Goal: Participate in discussion: Engage in conversation with other users on a specific topic

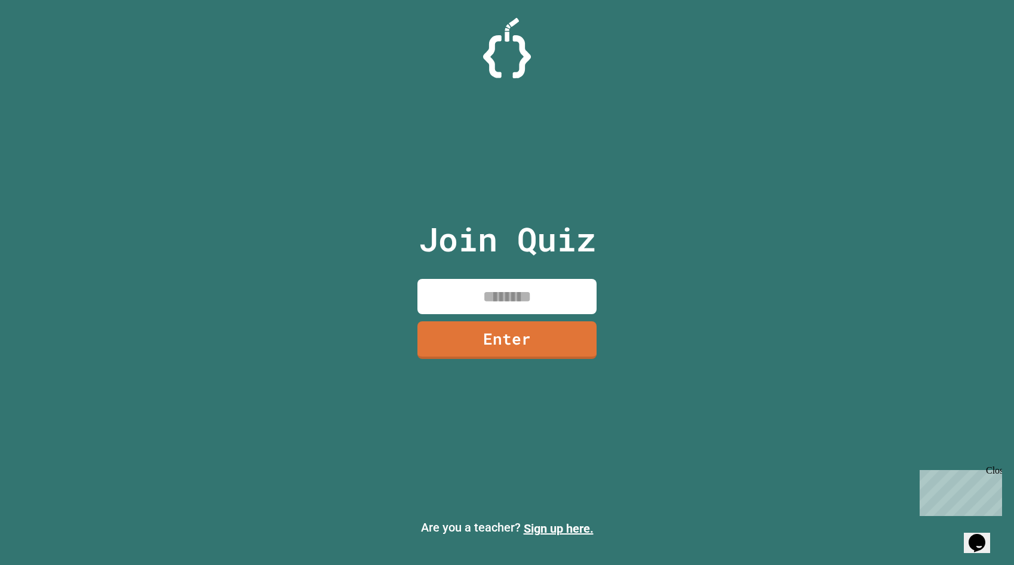
click at [488, 303] on input at bounding box center [506, 296] width 179 height 35
type input "*"
click at [457, 325] on link "Enter" at bounding box center [506, 340] width 181 height 38
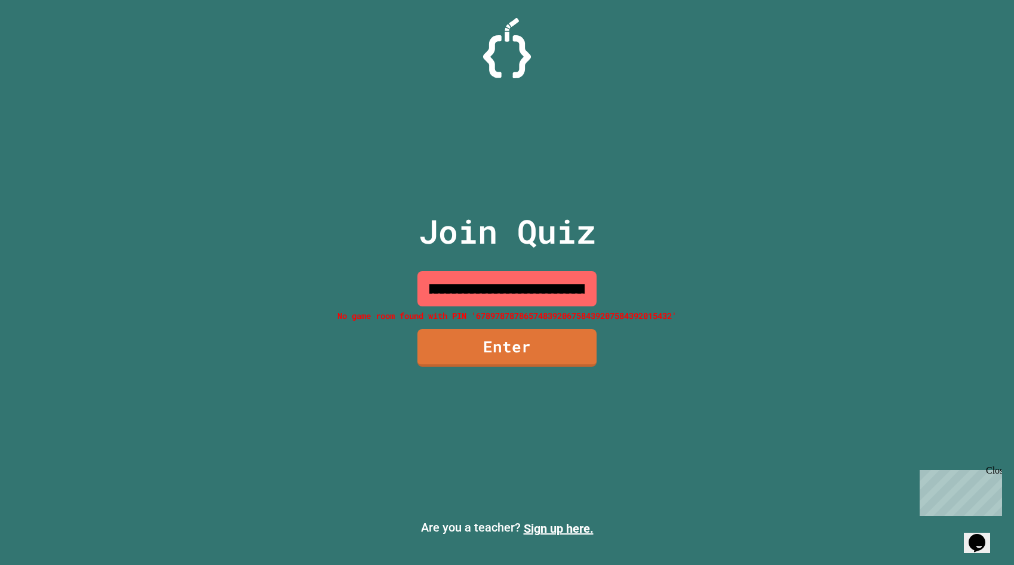
scroll to position [0, 0]
drag, startPoint x: 583, startPoint y: 292, endPoint x: 226, endPoint y: 291, distance: 356.3
click at [226, 291] on div "**********" at bounding box center [507, 282] width 1014 height 565
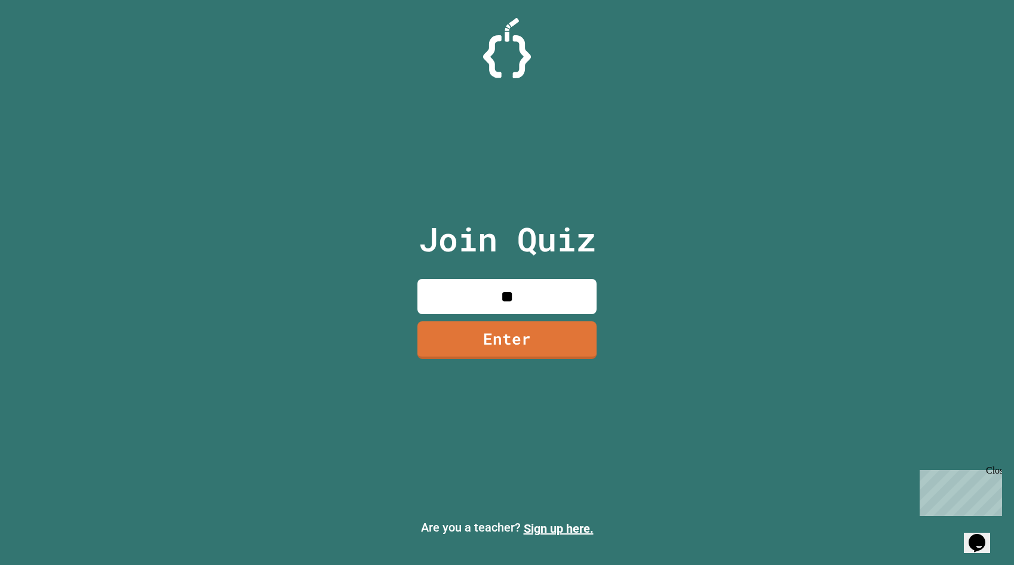
type input "*"
type input "********"
click at [519, 335] on link "Enter" at bounding box center [507, 338] width 167 height 39
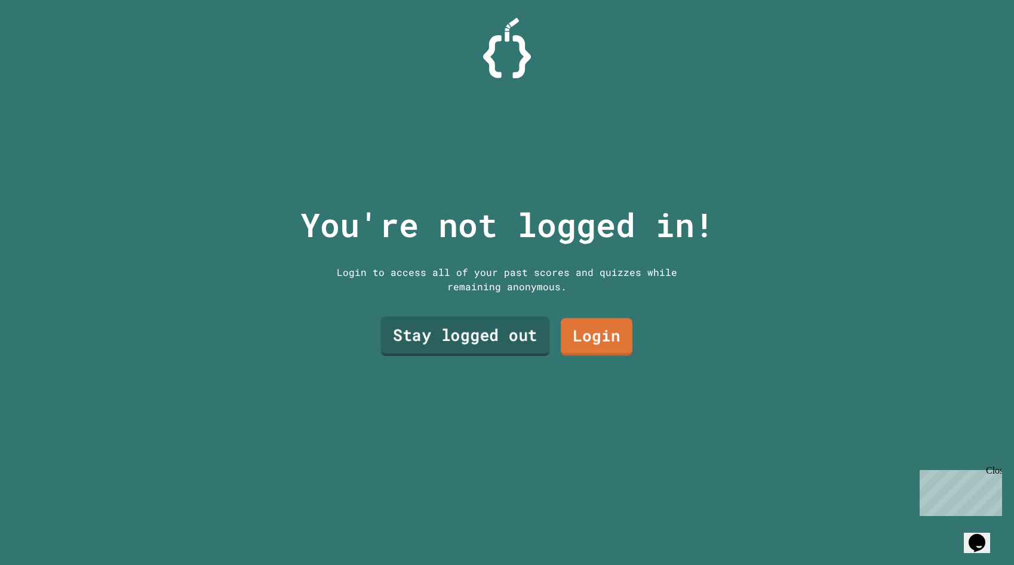
click at [487, 338] on link "Stay logged out" at bounding box center [465, 335] width 169 height 39
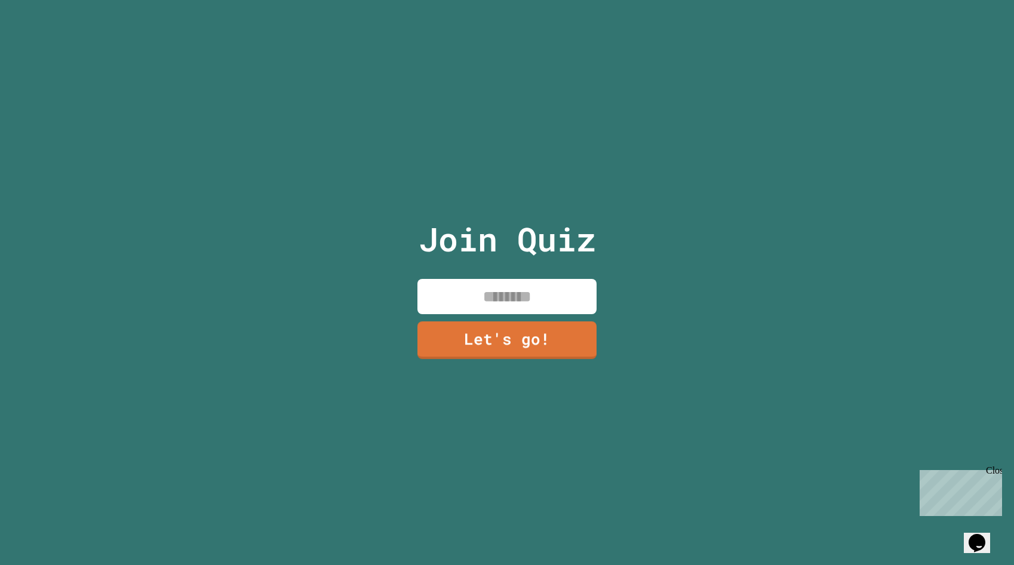
click at [525, 300] on input at bounding box center [506, 296] width 179 height 35
type input "****"
click at [529, 334] on link "Let's go!" at bounding box center [506, 338] width 173 height 39
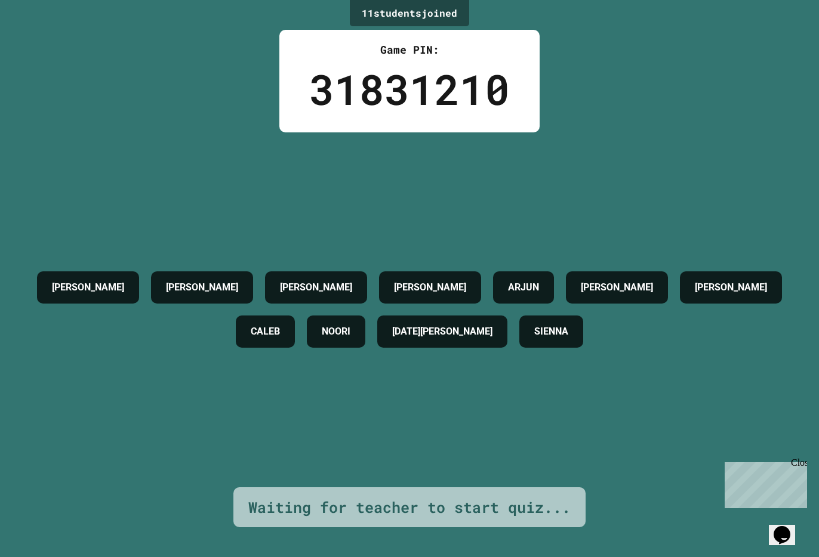
click at [424, 512] on div "Waiting for teacher to start quiz..." at bounding box center [409, 508] width 322 height 23
click at [794, 468] on span "Close" at bounding box center [801, 463] width 21 height 10
click at [791, 526] on icon "Opens Chat This icon Opens the chat window." at bounding box center [781, 535] width 19 height 19
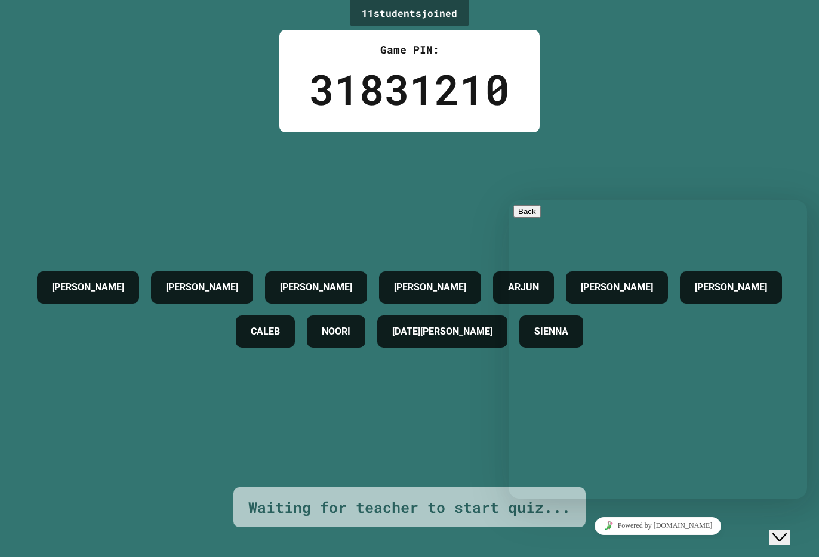
click at [636, 310] on p "We typically reply in a few minutes" at bounding box center [657, 315] width 289 height 11
click at [509, 201] on div "Rate this chat Upload File Insert emoji" at bounding box center [509, 201] width 0 height 0
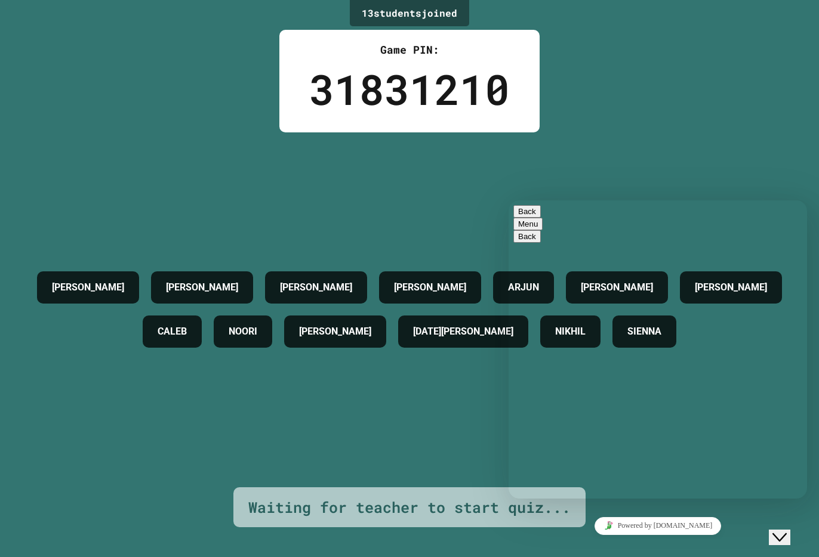
click at [509, 201] on textarea at bounding box center [509, 201] width 0 height 0
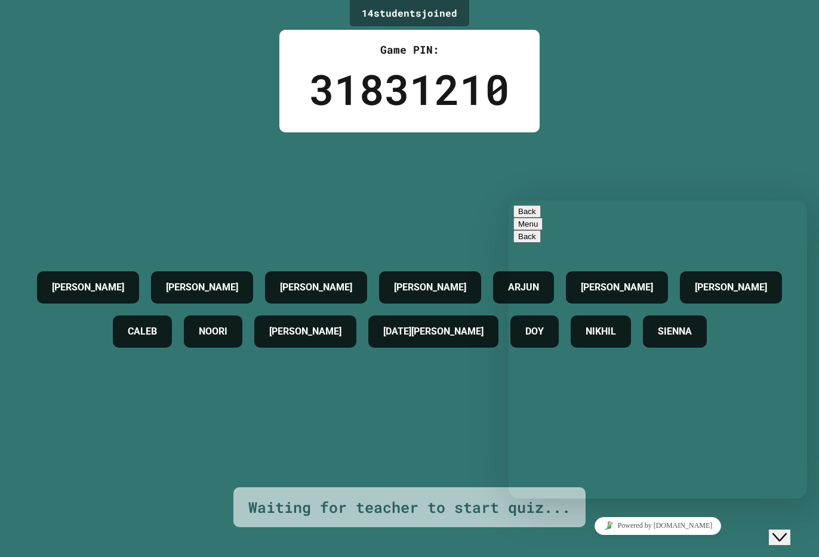
type textarea "**********"
click at [573, 128] on div "14 student s joined Game PIN: 31831210 [PERSON_NAME] [PERSON_NAME] [PERSON_NAME…" at bounding box center [409, 278] width 819 height 557
click at [529, 214] on button "Back" at bounding box center [526, 211] width 27 height 13
click at [519, 189] on div "[PERSON_NAME] [PERSON_NAME] [PERSON_NAME] [PERSON_NAME] [PERSON_NAME] [PERSON_N…" at bounding box center [409, 310] width 759 height 355
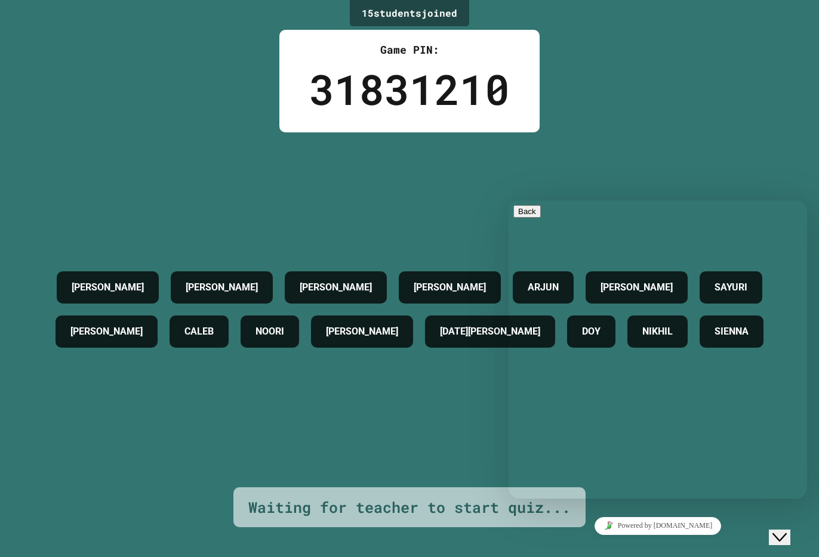
click at [786, 531] on icon "Close Chat This icon closes the chat window." at bounding box center [779, 538] width 14 height 14
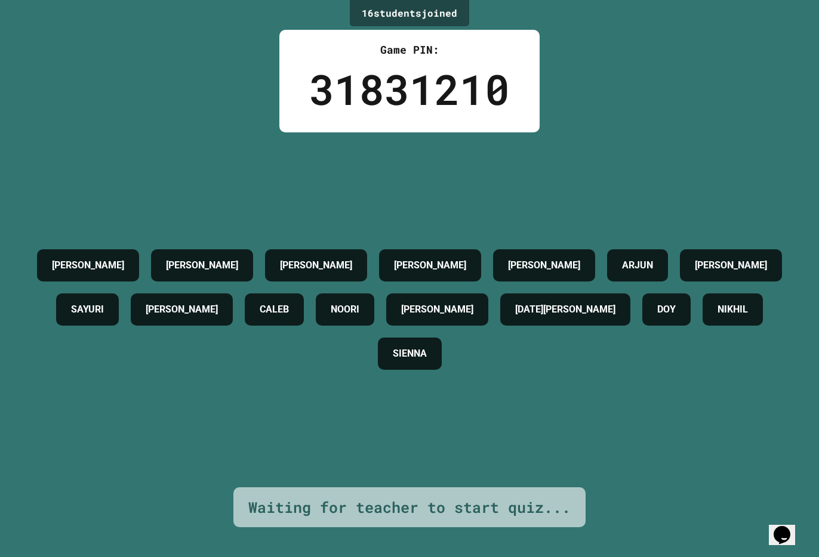
click at [711, 367] on div "[PERSON_NAME] [PERSON_NAME] [PERSON_NAME] [PERSON_NAME] [PERSON_NAME] [PERSON_N…" at bounding box center [409, 310] width 759 height 133
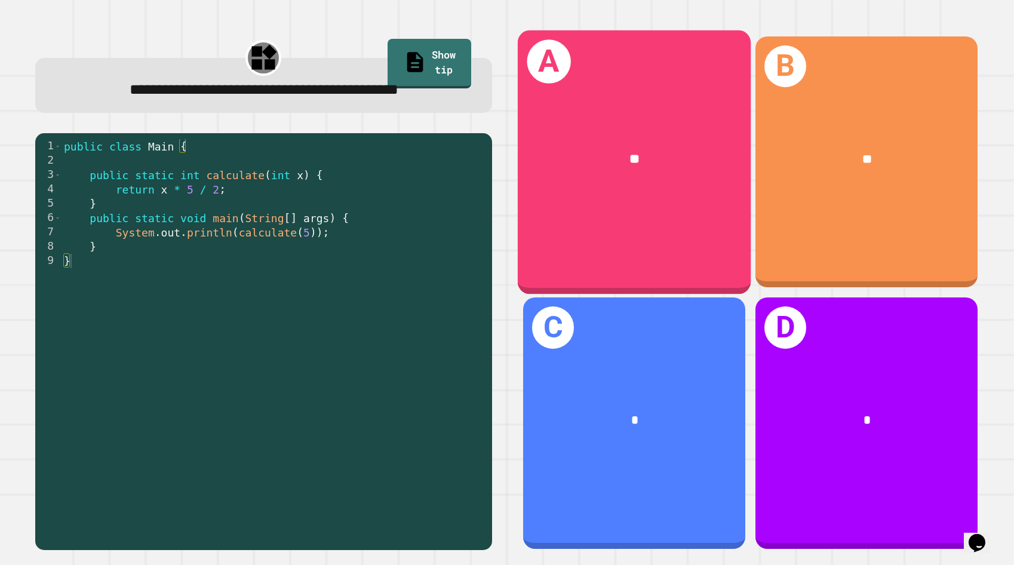
click at [687, 198] on div "A **" at bounding box center [634, 162] width 233 height 264
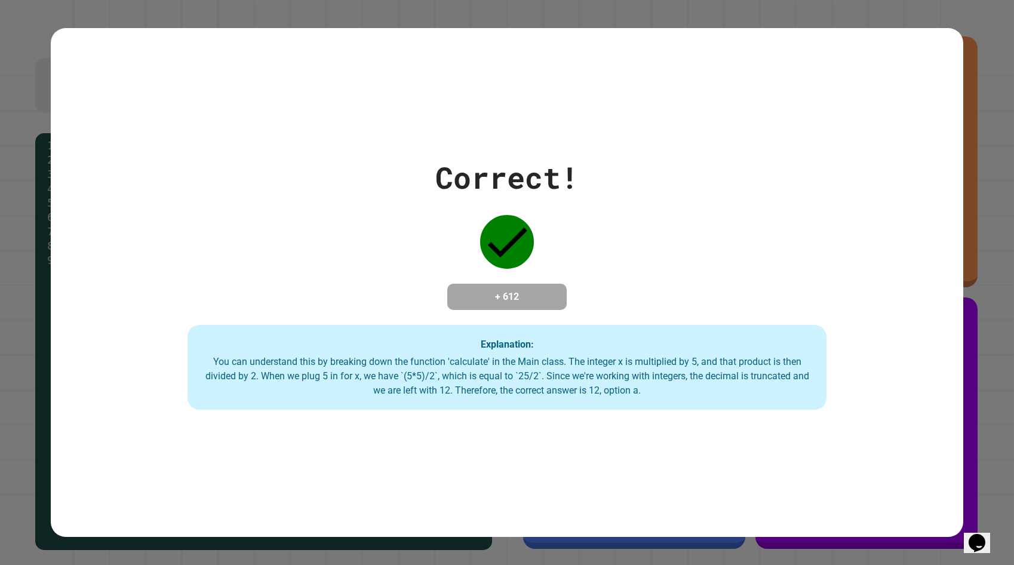
click at [759, 201] on div "Correct! + 612 Explanation: You can understand this by breaking down the functi…" at bounding box center [507, 282] width 912 height 254
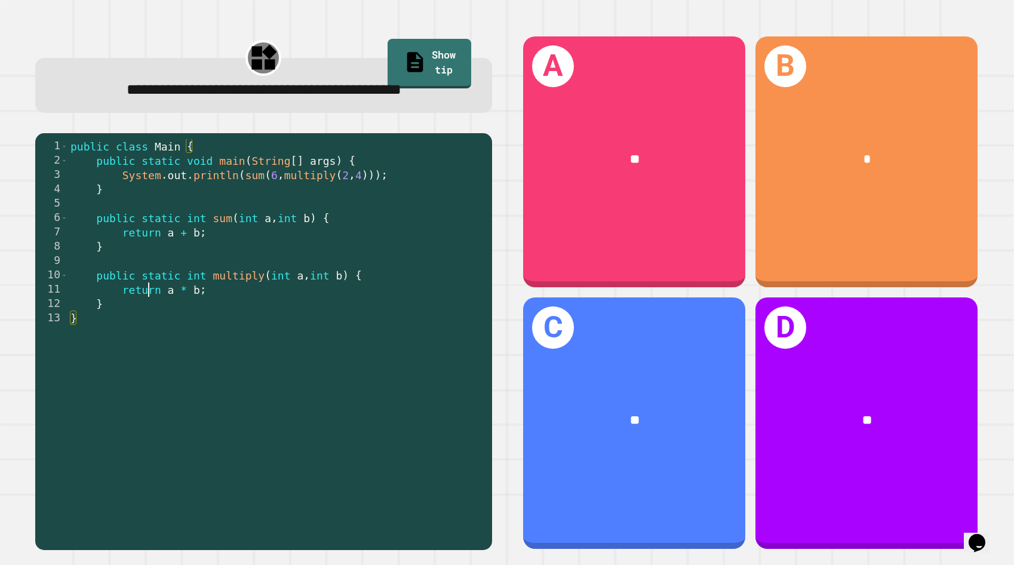
click at [149, 318] on div "public class Main { public static void main ( String [ ] args ) { System . out …" at bounding box center [276, 332] width 417 height 387
click at [186, 329] on div "public class Main { public static void main ( String [ ] args ) { System . out …" at bounding box center [276, 332] width 417 height 387
click at [275, 338] on div "public class Main { public static void main ( String [ ] args ) { System . out …" at bounding box center [276, 332] width 417 height 387
type textarea "*"
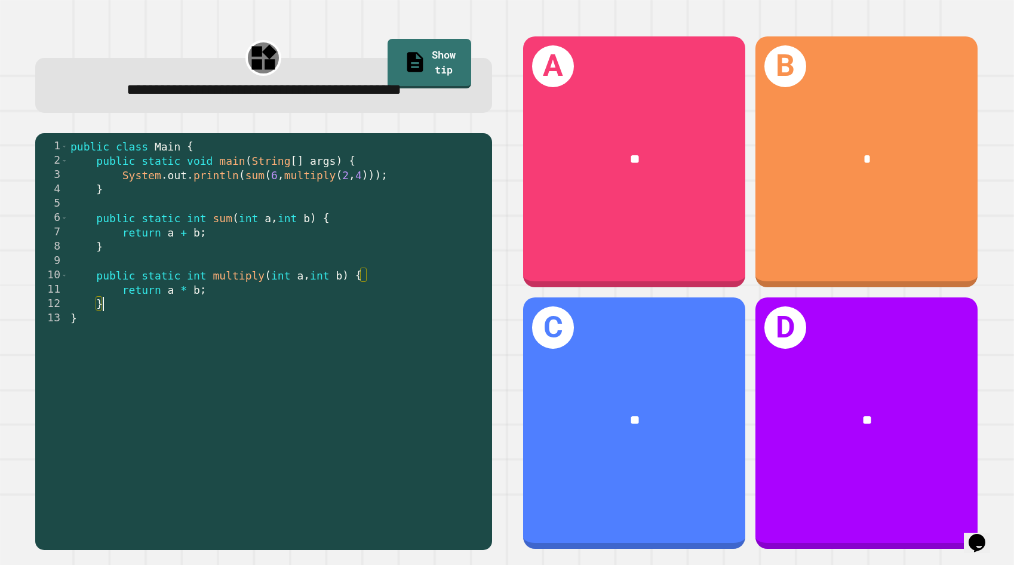
click at [275, 338] on div "public class Main { public static void main ( String [ ] args ) { System . out …" at bounding box center [276, 332] width 417 height 387
click at [298, 309] on div "public class Main { public static void main ( String [ ] args ) { System . out …" at bounding box center [276, 332] width 417 height 387
click at [301, 321] on div "public class Main { public static void main ( String [ ] args ) { System . out …" at bounding box center [276, 332] width 417 height 387
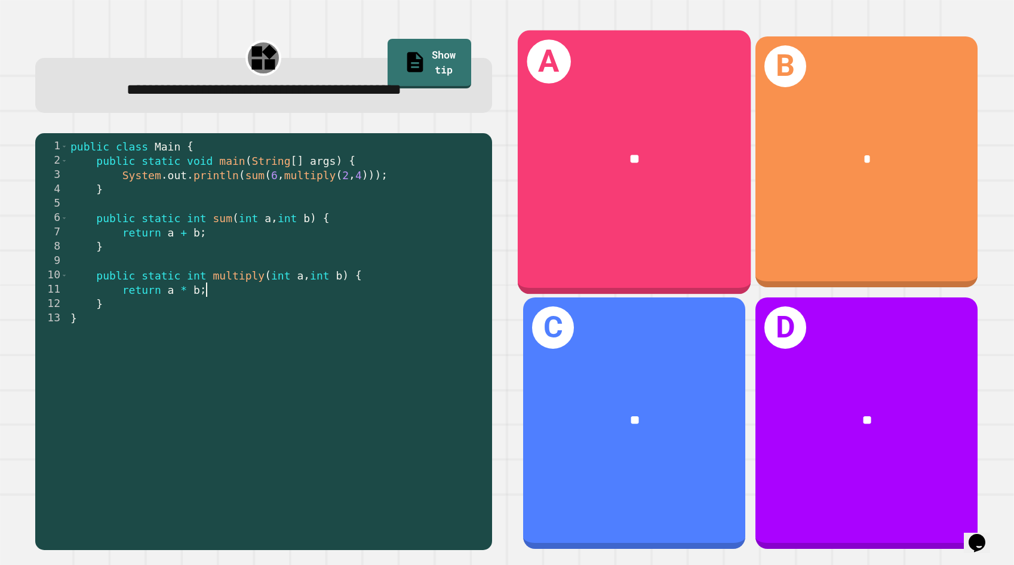
click at [685, 195] on div "A **" at bounding box center [634, 162] width 233 height 264
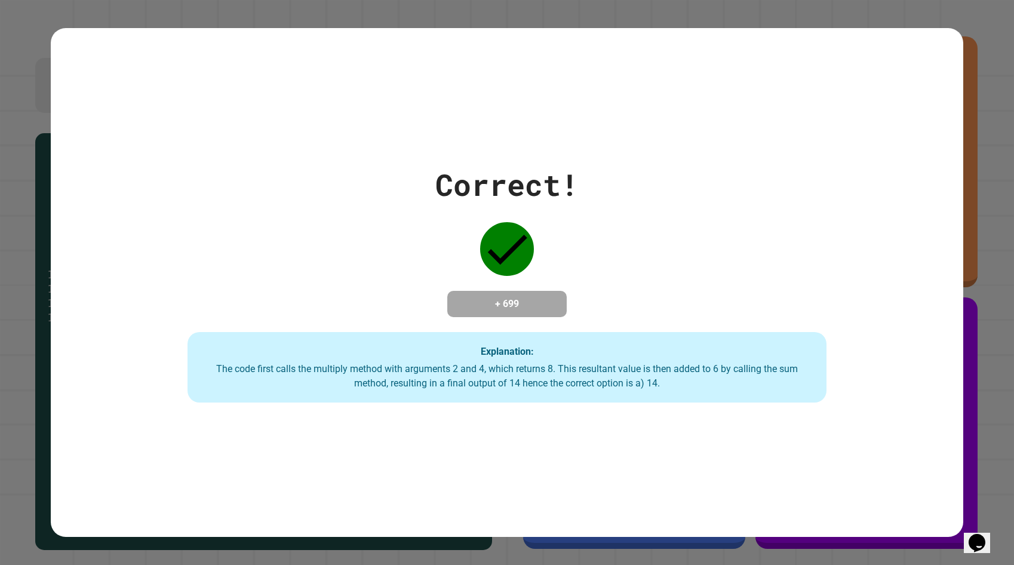
click at [842, 359] on div "Correct! + 699 Explanation: The code first calls the multiply method with argum…" at bounding box center [507, 282] width 912 height 240
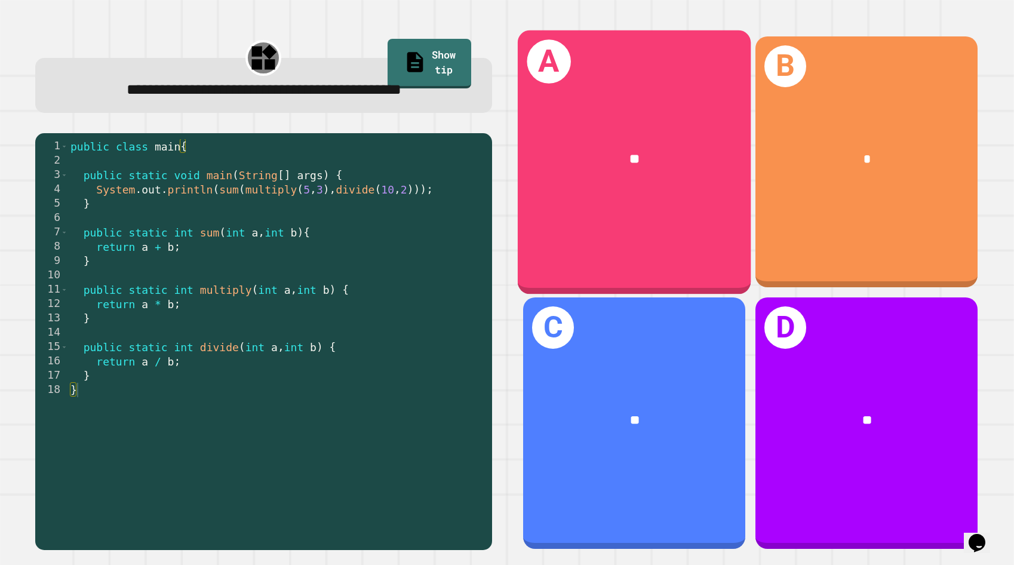
click at [661, 184] on div "**" at bounding box center [634, 159] width 233 height 72
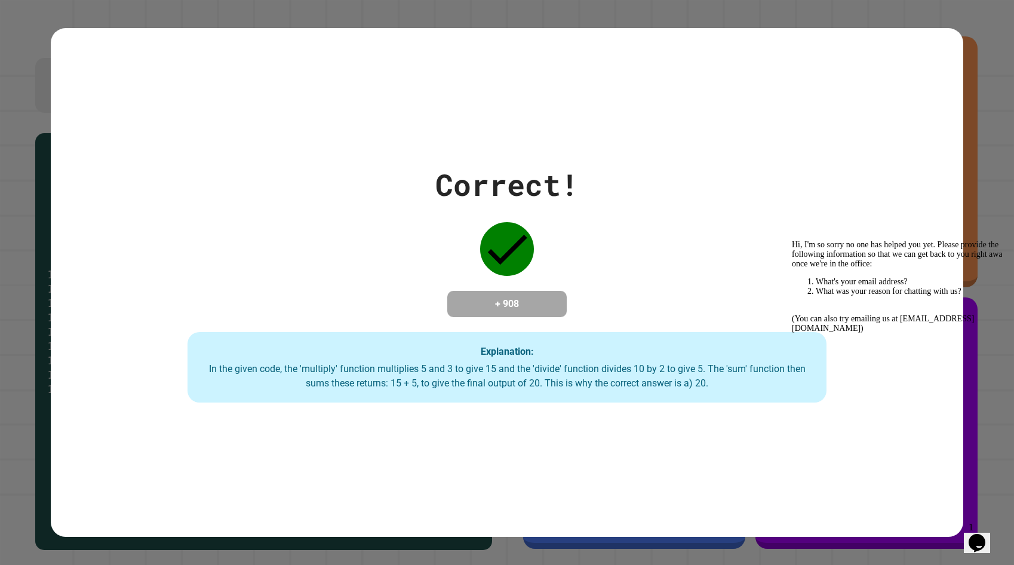
click at [982, 534] on icon "Chat widget" at bounding box center [976, 543] width 17 height 18
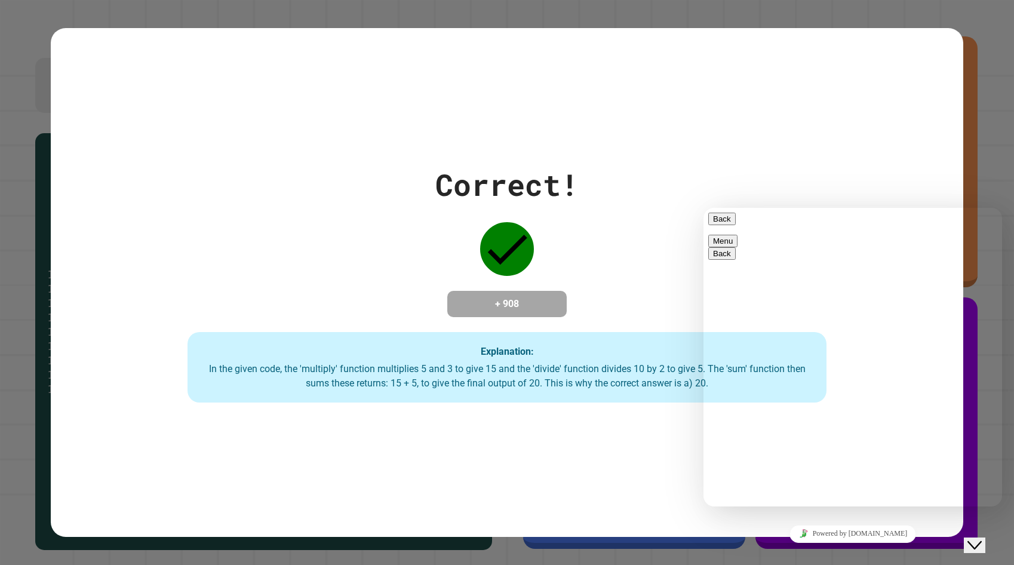
click at [981, 540] on icon "Close Chat This icon closes the chat window." at bounding box center [974, 545] width 14 height 14
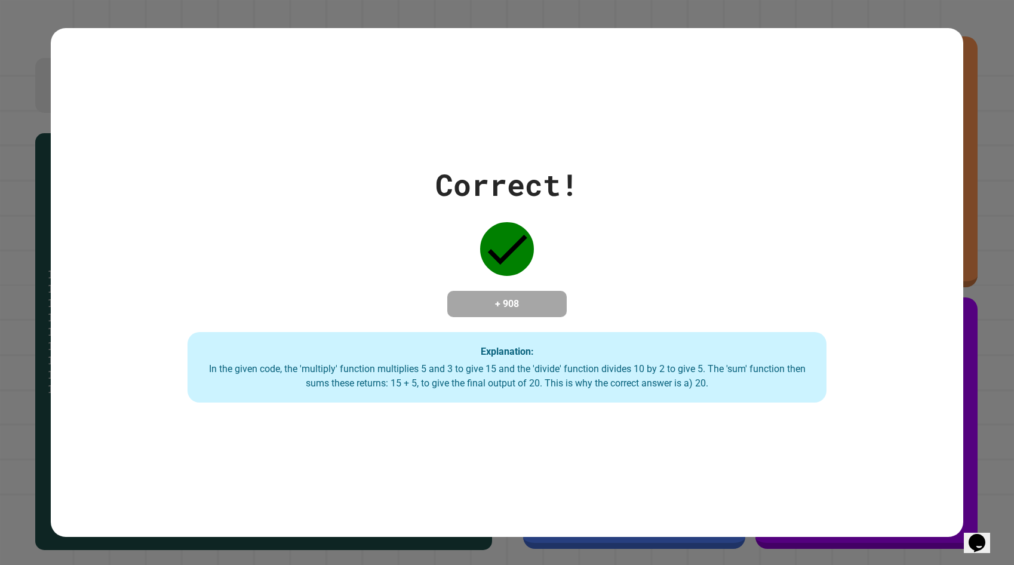
click at [931, 290] on div "Correct! + 908 Explanation: In the given code, the 'multiply' function multipli…" at bounding box center [507, 282] width 912 height 240
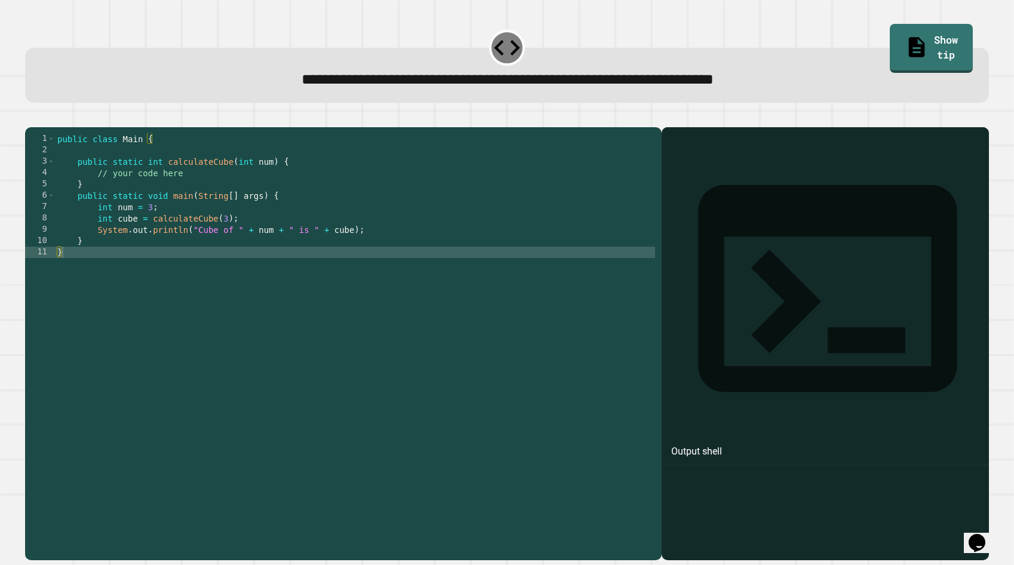
click at [834, 189] on div at bounding box center [824, 361] width 315 height 398
click at [187, 193] on div "public class Main { public static int calculateCube ( int num ) { // your code …" at bounding box center [355, 343] width 600 height 420
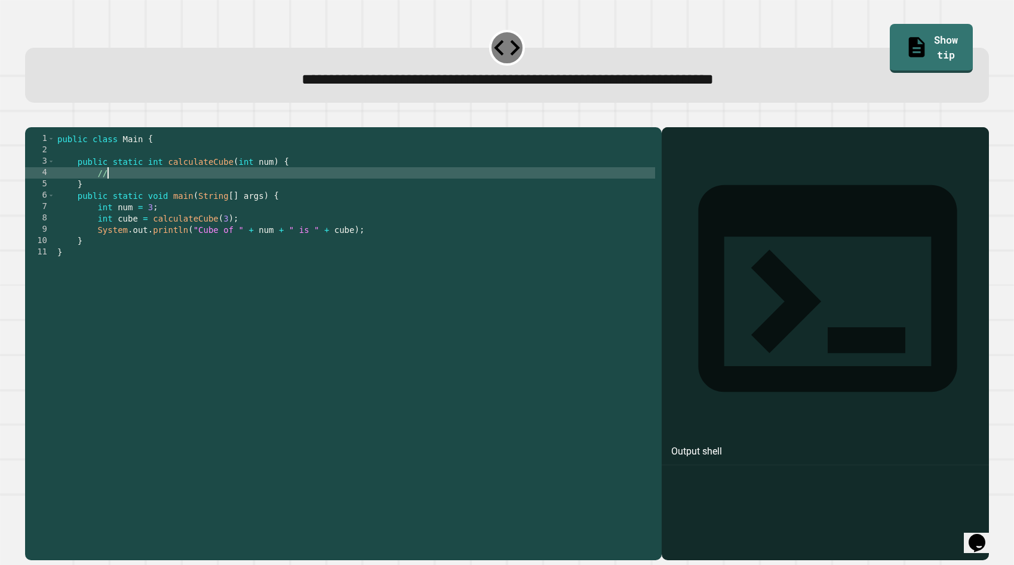
type textarea "*"
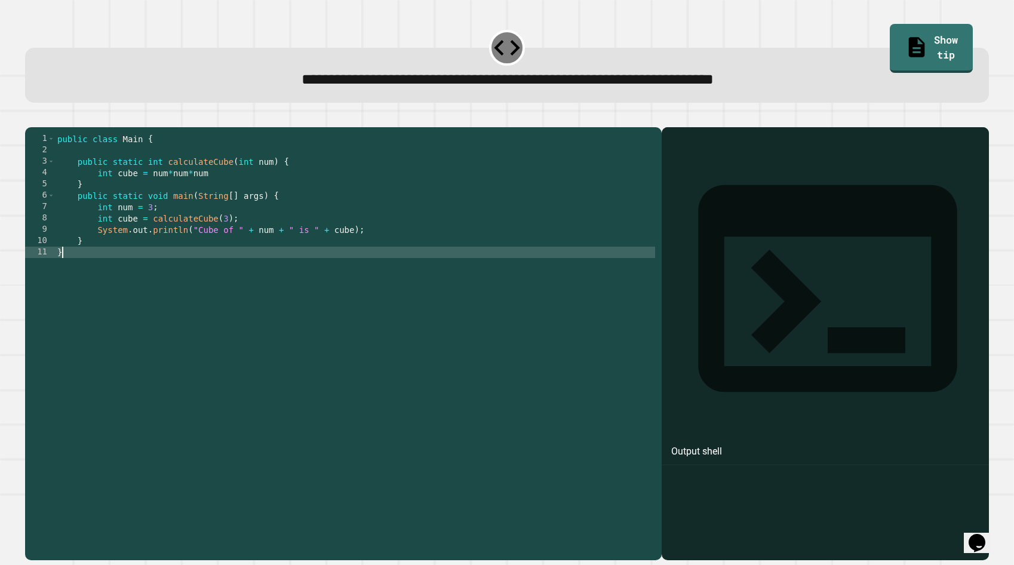
click at [263, 313] on div "public class Main { public static int calculateCube ( int num ) { int cube = nu…" at bounding box center [355, 343] width 600 height 420
click at [55, 118] on icon "button" at bounding box center [55, 118] width 0 height 0
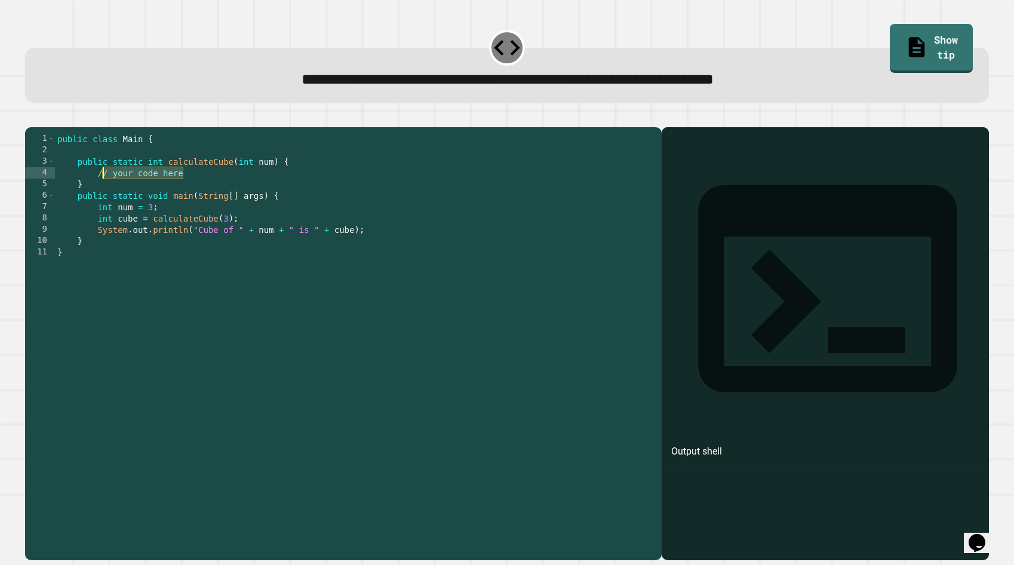
drag, startPoint x: 191, startPoint y: 189, endPoint x: 101, endPoint y: 189, distance: 90.1
click at [101, 189] on div "public class Main { public static int calculateCube ( int num ) { // your code …" at bounding box center [355, 343] width 600 height 420
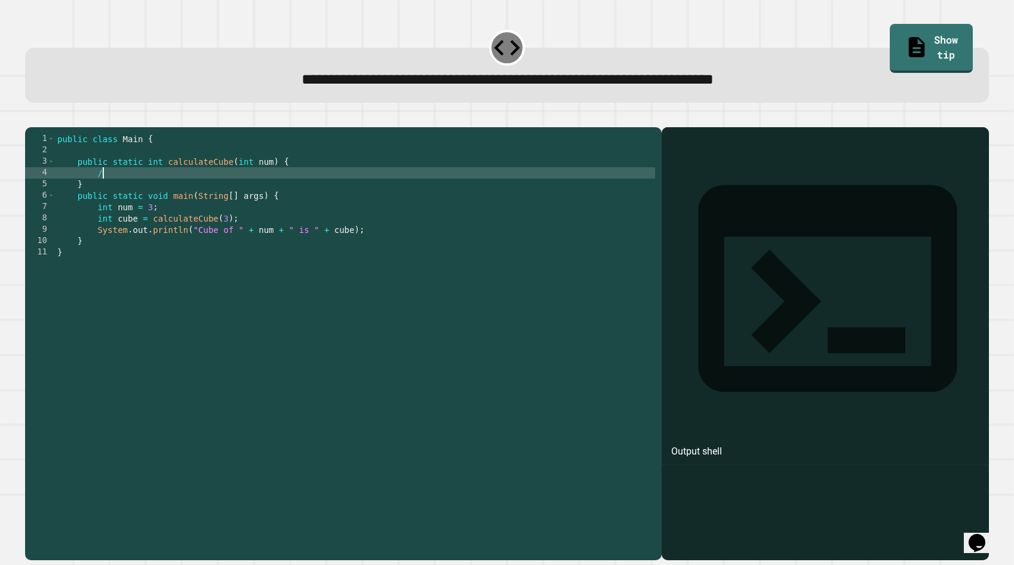
type textarea "*"
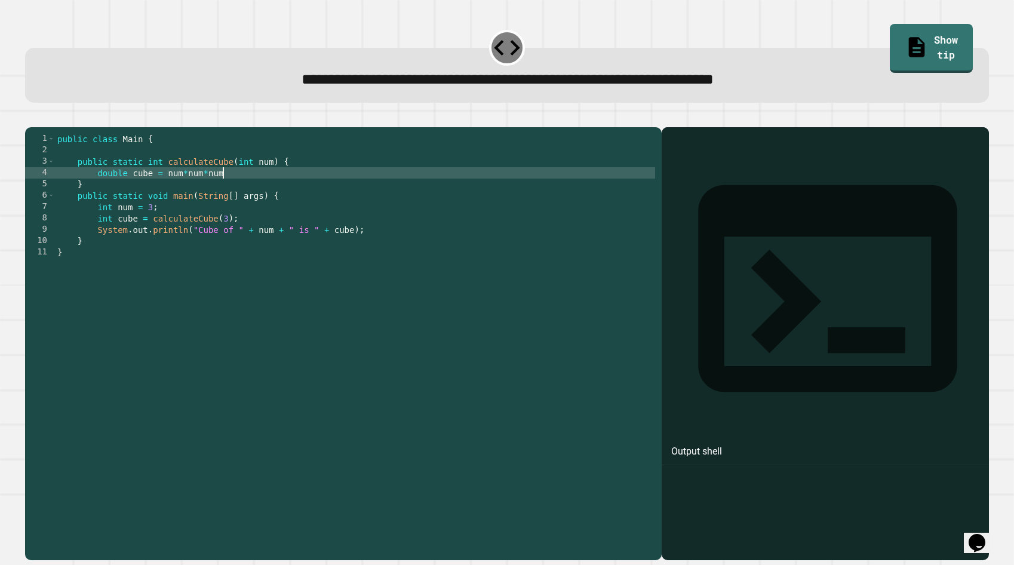
type textarea "**********"
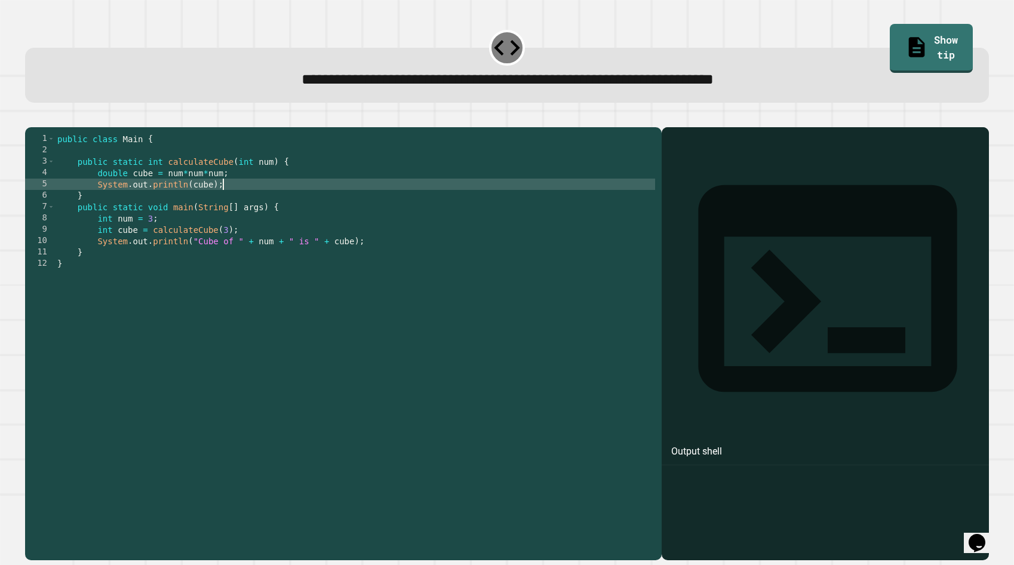
click at [31, 118] on icon "button" at bounding box center [31, 118] width 0 height 0
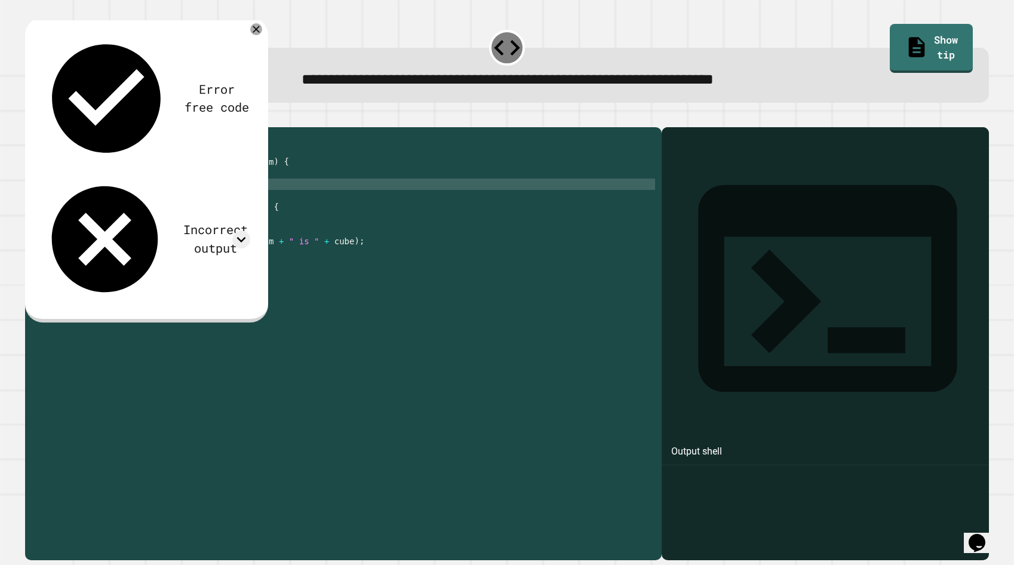
click at [164, 194] on div "public class Main { public static int calculateCube ( int num ) { double cube =…" at bounding box center [355, 343] width 600 height 420
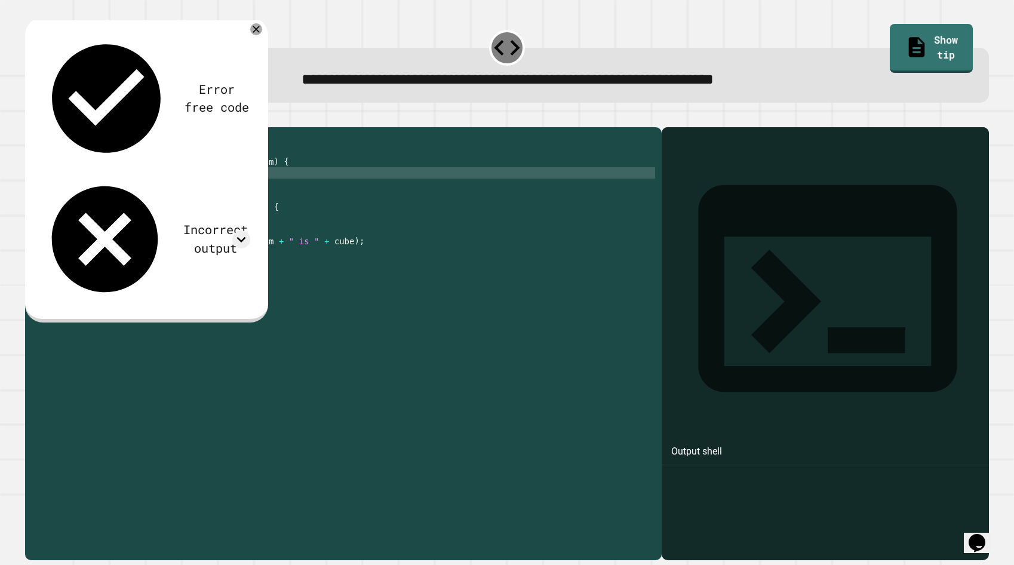
scroll to position [0, 5]
click at [100, 193] on div "public class Main { public static int calculateCube ( int num ) { cube = num * …" at bounding box center [355, 343] width 600 height 420
drag, startPoint x: 229, startPoint y: 206, endPoint x: 100, endPoint y: 205, distance: 129.5
click at [100, 205] on div "public class Main { public static int calculateCube ( int num ) { double cube =…" at bounding box center [355, 343] width 600 height 420
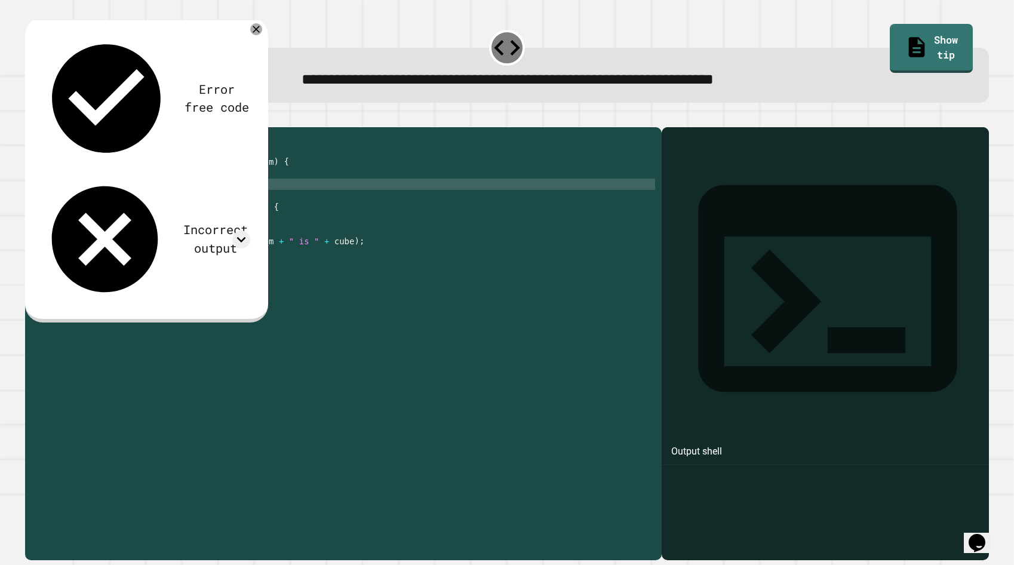
scroll to position [0, 7]
type textarea "**********"
click at [31, 118] on icon "button" at bounding box center [31, 118] width 0 height 0
click at [183, 81] on div "Error free code" at bounding box center [216, 99] width 67 height 36
click at [243, 230] on icon at bounding box center [241, 239] width 18 height 18
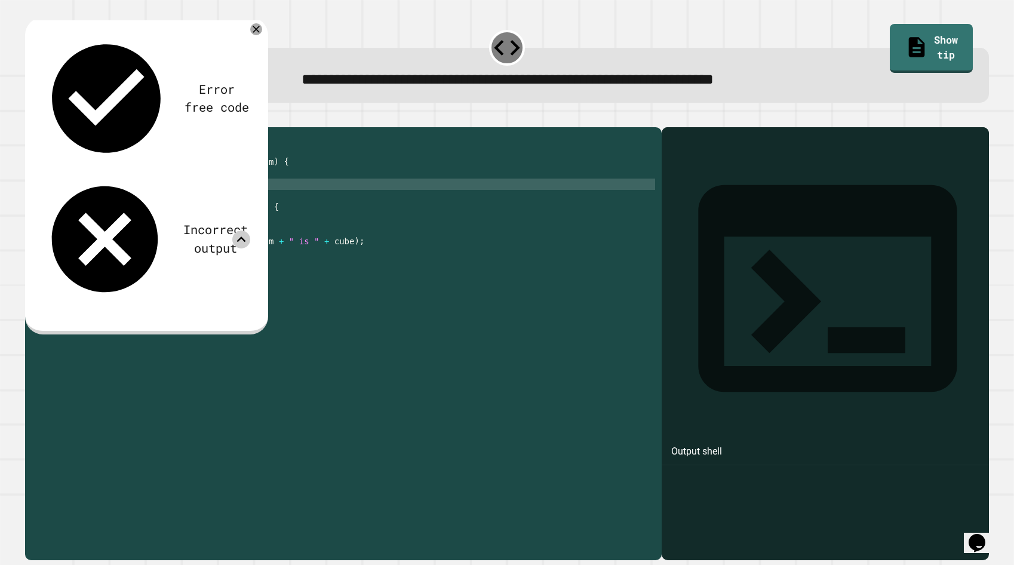
click at [241, 230] on icon at bounding box center [241, 239] width 18 height 18
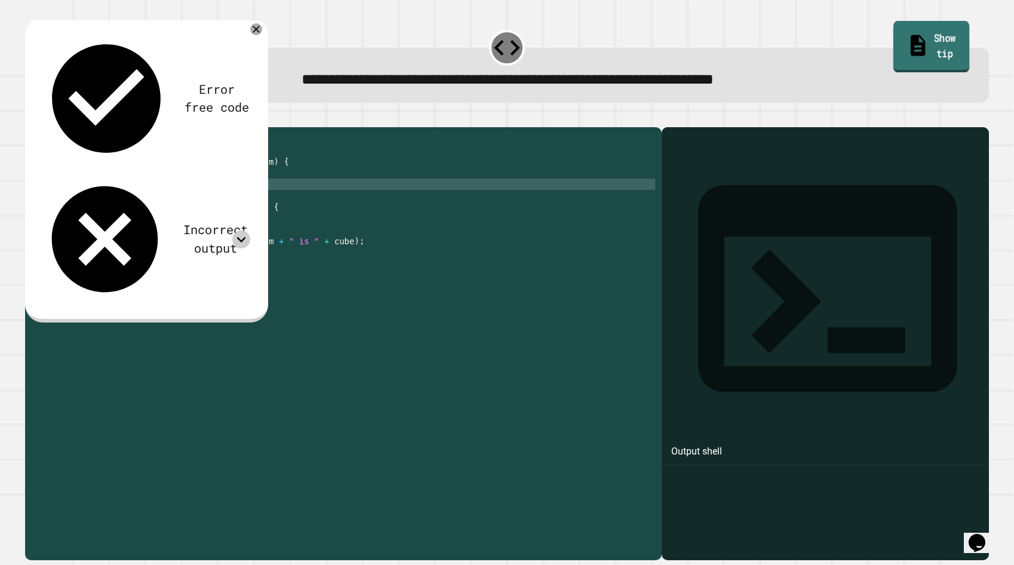
click at [928, 26] on link "Show tip" at bounding box center [930, 46] width 76 height 51
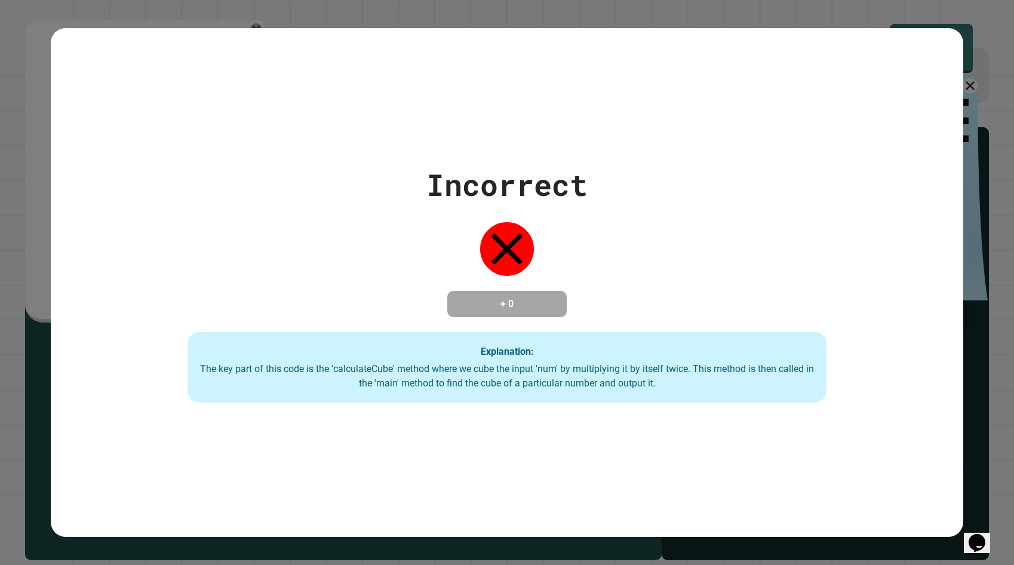
click at [972, 88] on div "Incorrect + 0 Explanation: The key part of this code is the 'calculateCube' met…" at bounding box center [507, 282] width 1014 height 565
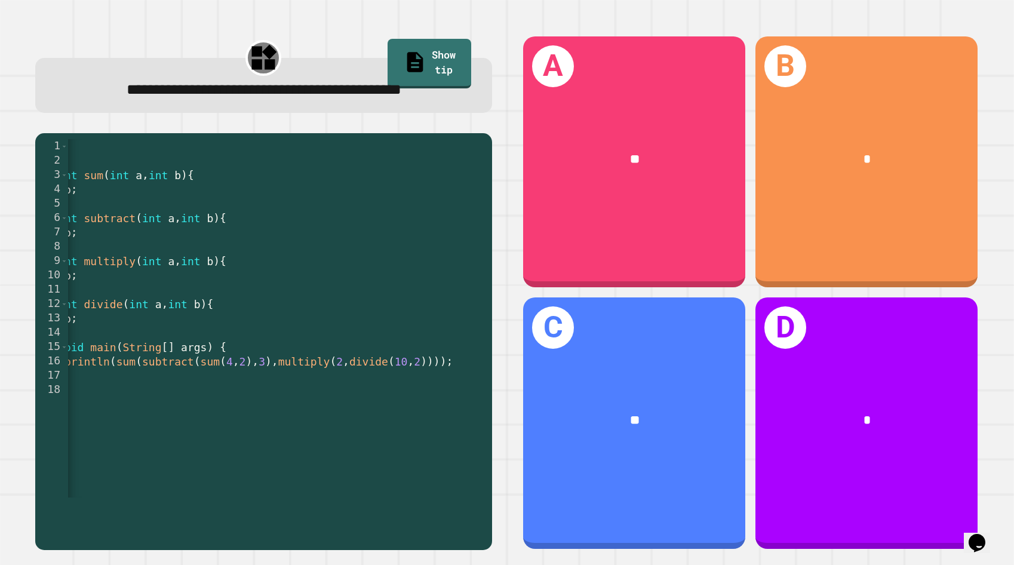
scroll to position [0, 129]
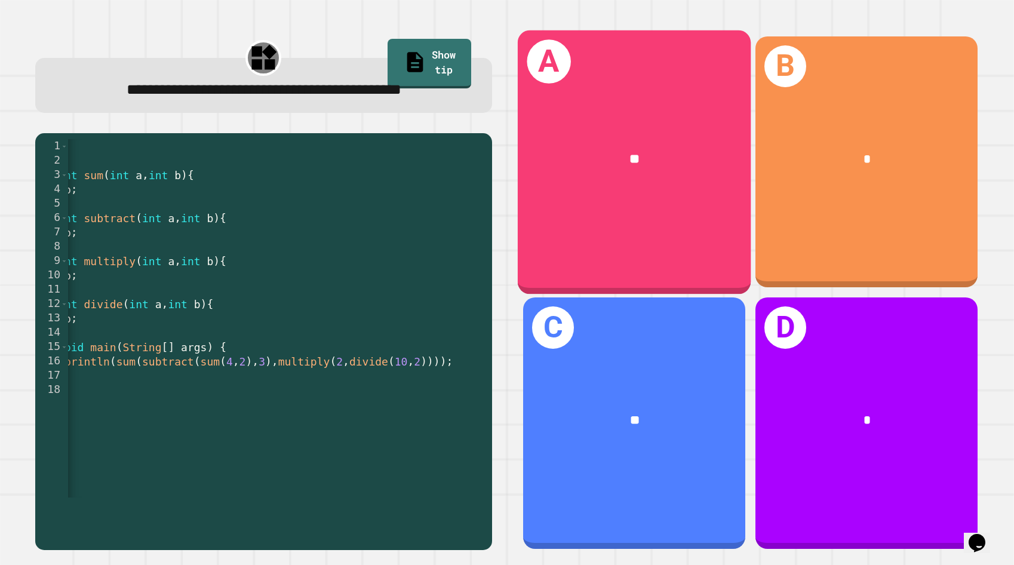
click at [689, 257] on div "A **" at bounding box center [634, 162] width 233 height 264
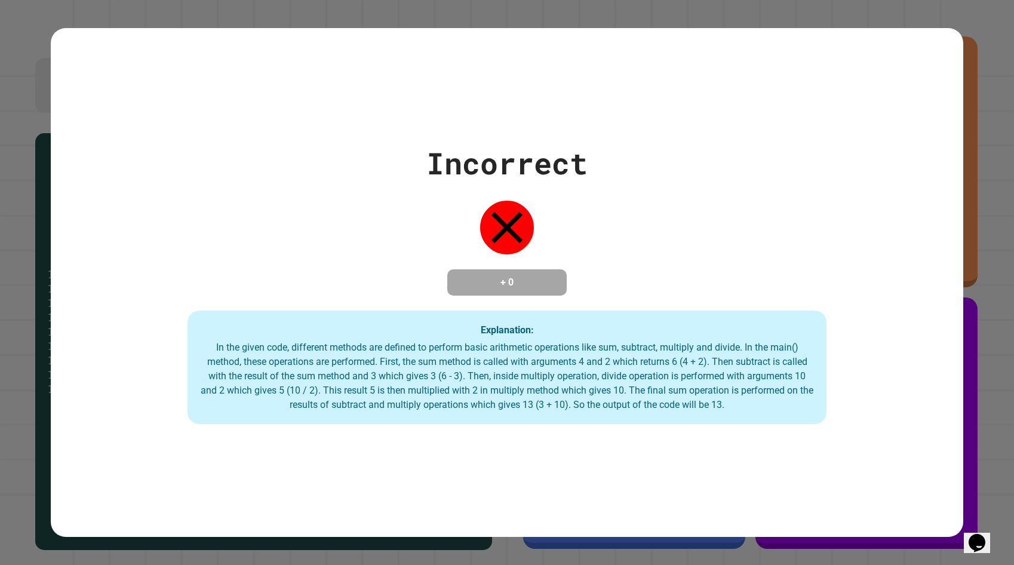
click at [458, 313] on div "Incorrect + 0 Explanation: In the given code, different methods are defined to …" at bounding box center [507, 282] width 912 height 283
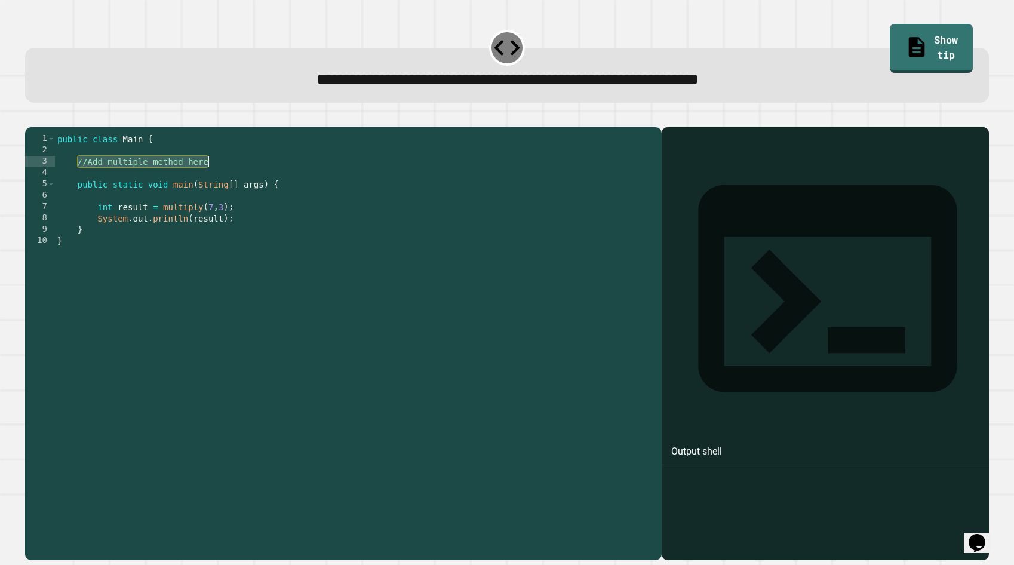
drag, startPoint x: 79, startPoint y: 178, endPoint x: 215, endPoint y: 178, distance: 136.1
click at [215, 178] on div "public class Main { //Add multiple method here public static void main ( String…" at bounding box center [355, 343] width 600 height 420
type textarea "**********"
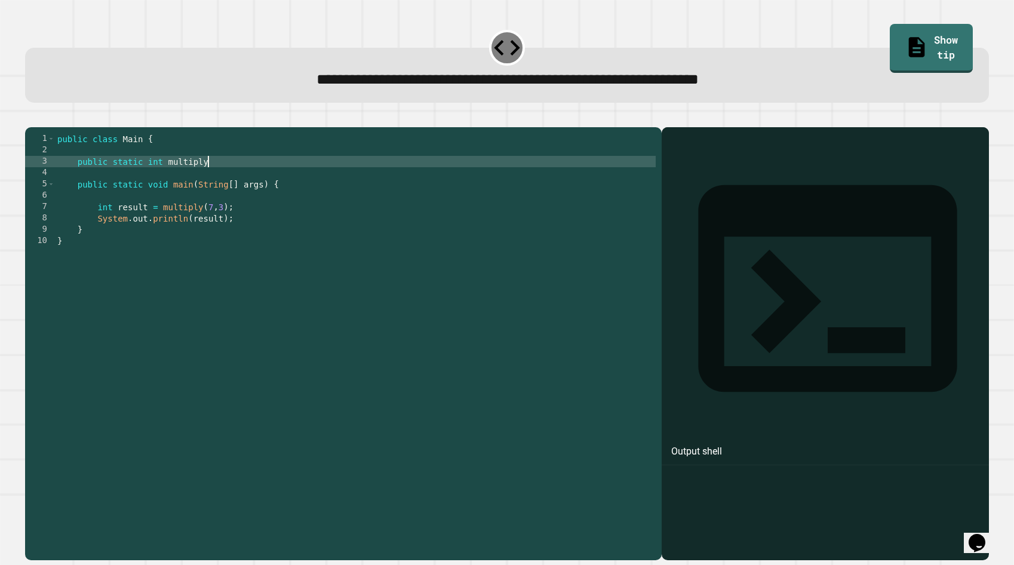
scroll to position [0, 10]
type textarea "**********"
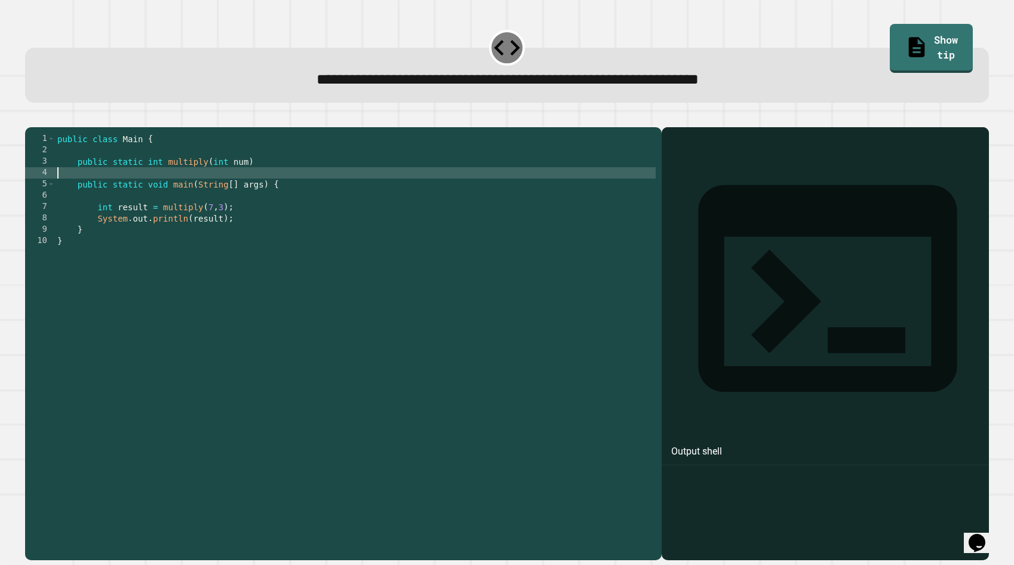
click at [292, 183] on div "public class Main { public static int multiply ( int num ) public static void m…" at bounding box center [355, 343] width 600 height 420
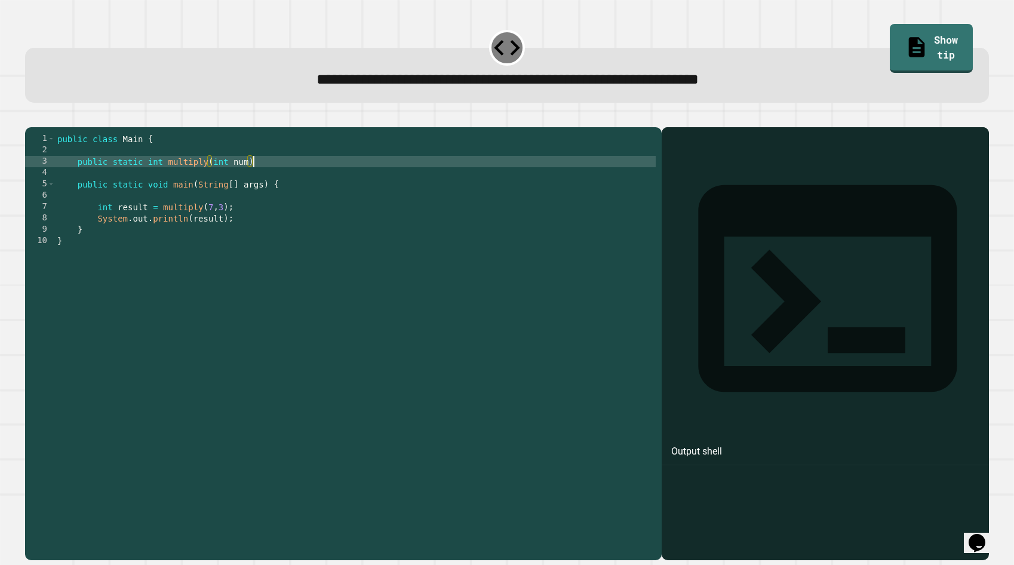
type textarea "**********"
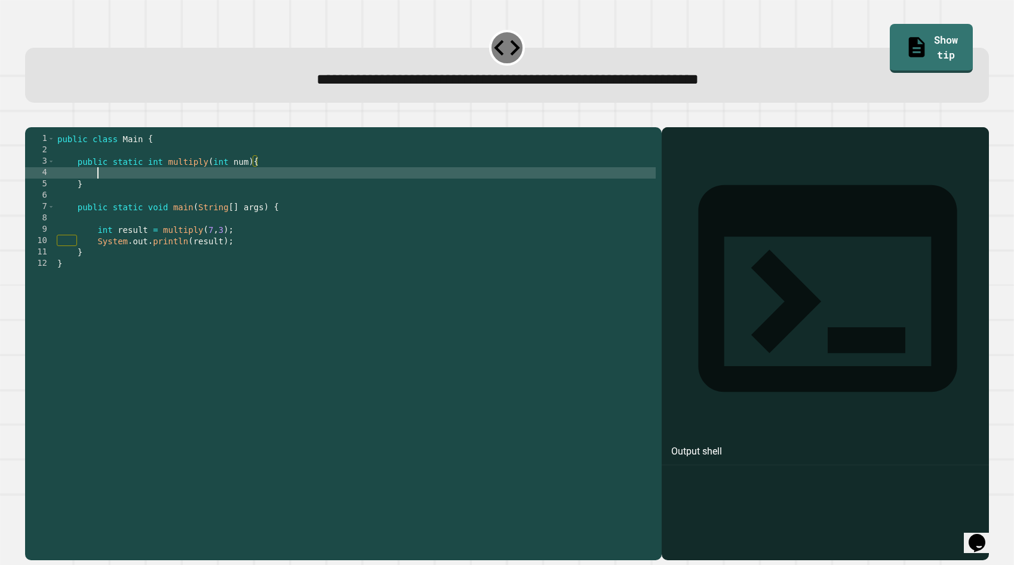
scroll to position [0, 2]
click at [250, 183] on div "public class Main { public static int multiply ( int num ) { } public static vo…" at bounding box center [355, 343] width 600 height 420
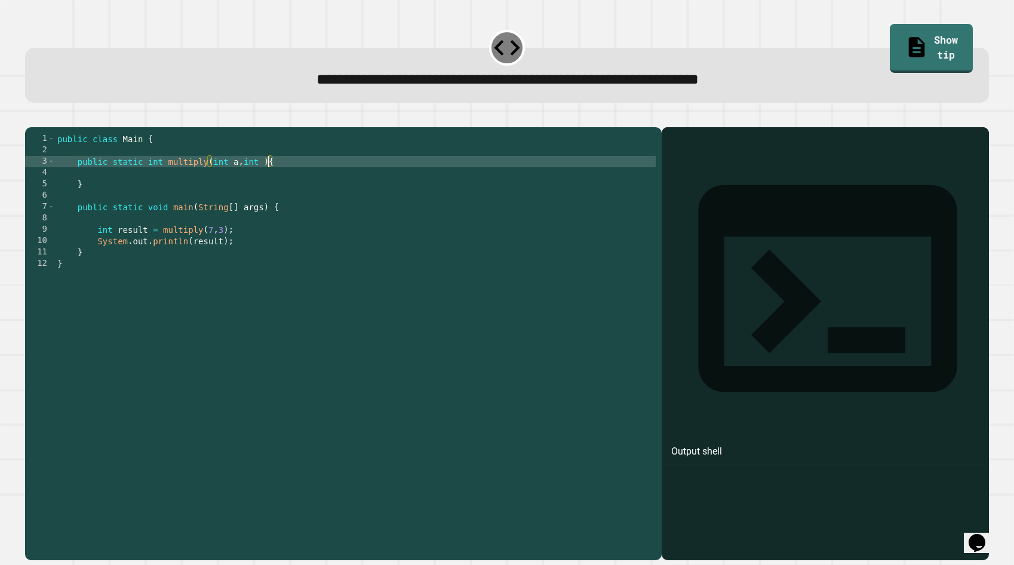
type textarea "**********"
click at [226, 192] on div "public class Main { public static int multiply ( int a , int b ) { } public sta…" at bounding box center [355, 343] width 600 height 420
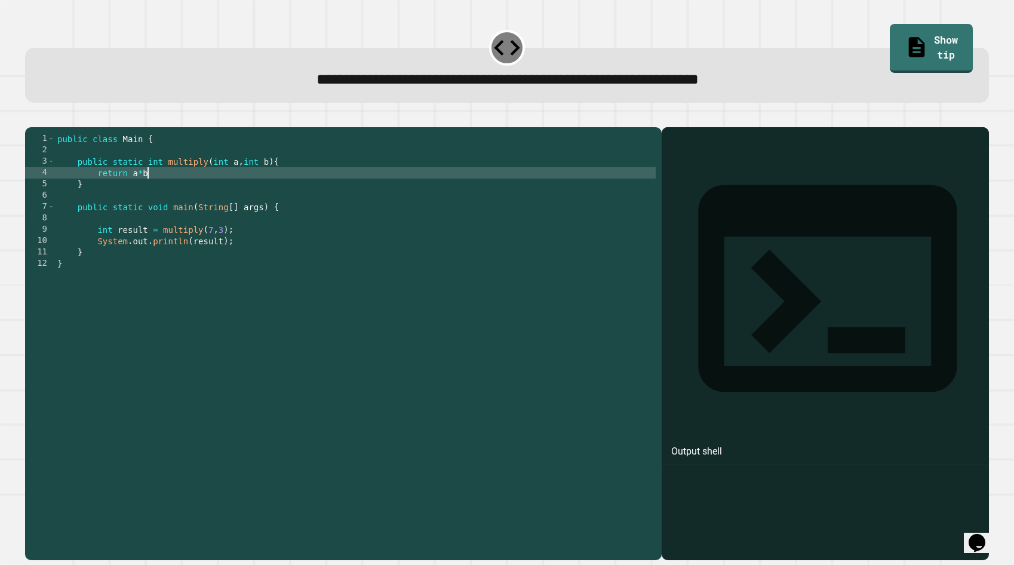
scroll to position [0, 6]
type textarea "**********"
click at [31, 118] on icon "button" at bounding box center [31, 118] width 0 height 0
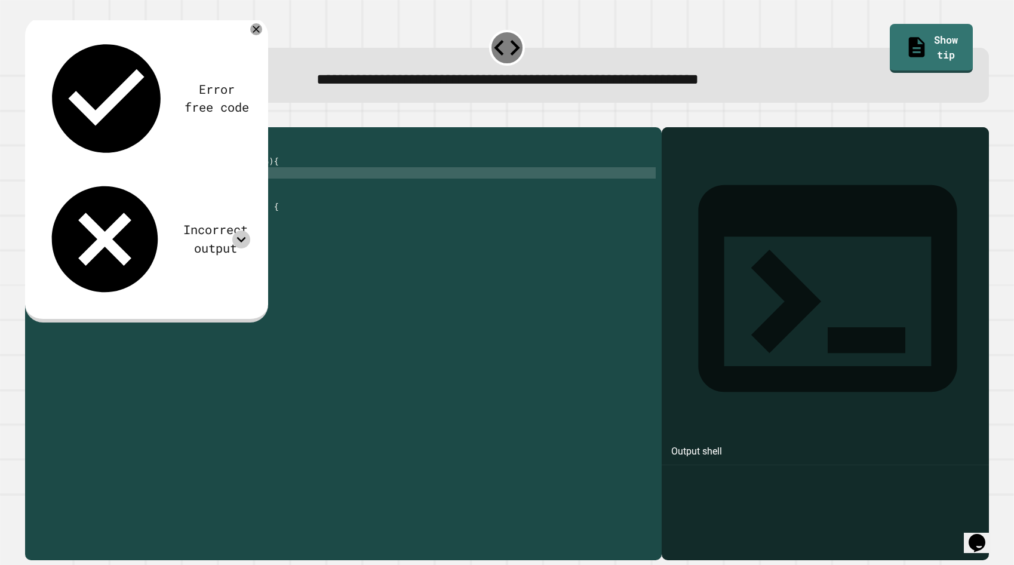
click at [241, 230] on icon at bounding box center [241, 239] width 18 height 18
click at [240, 230] on icon at bounding box center [241, 239] width 18 height 18
drag, startPoint x: 473, startPoint y: 84, endPoint x: 870, endPoint y: 79, distance: 397.6
click at [870, 79] on div "**********" at bounding box center [507, 79] width 922 height 23
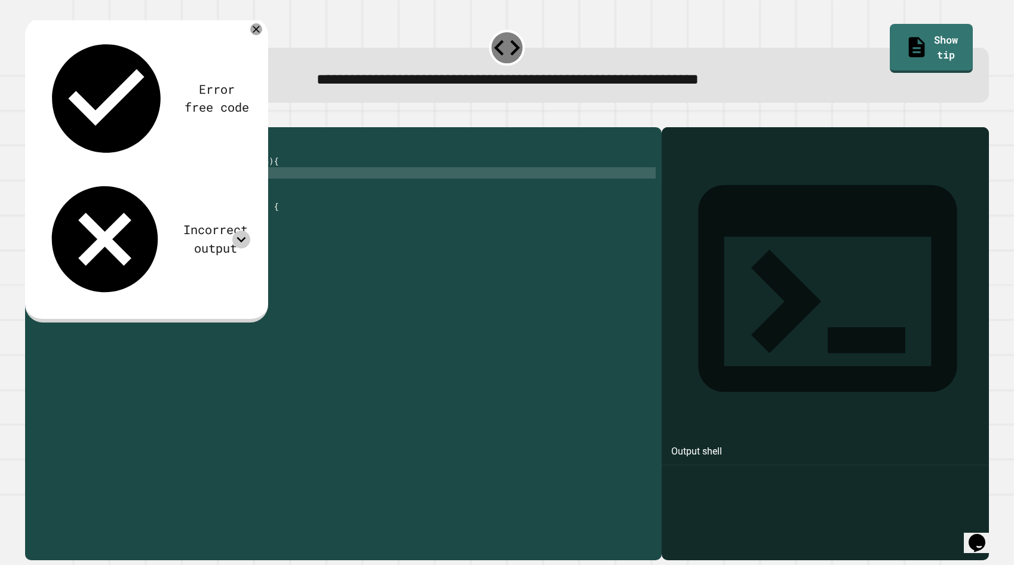
click at [313, 182] on div "public class Main { public static int multiply ( int a , int b ) { return a * b…" at bounding box center [355, 343] width 600 height 420
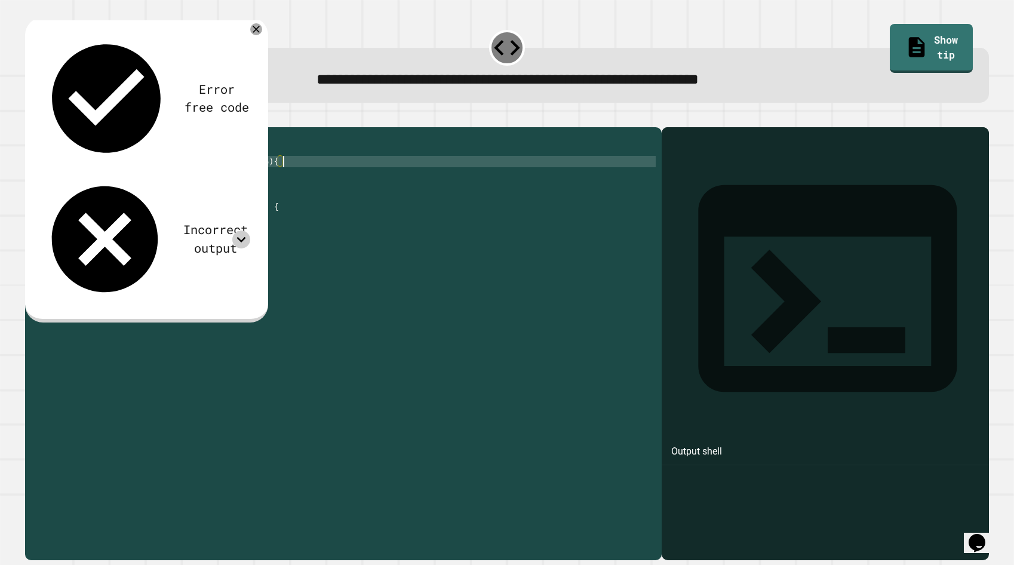
click at [313, 193] on div "public class Main { public static int multiply ( int a , int b ) { return a * b…" at bounding box center [355, 343] width 600 height 420
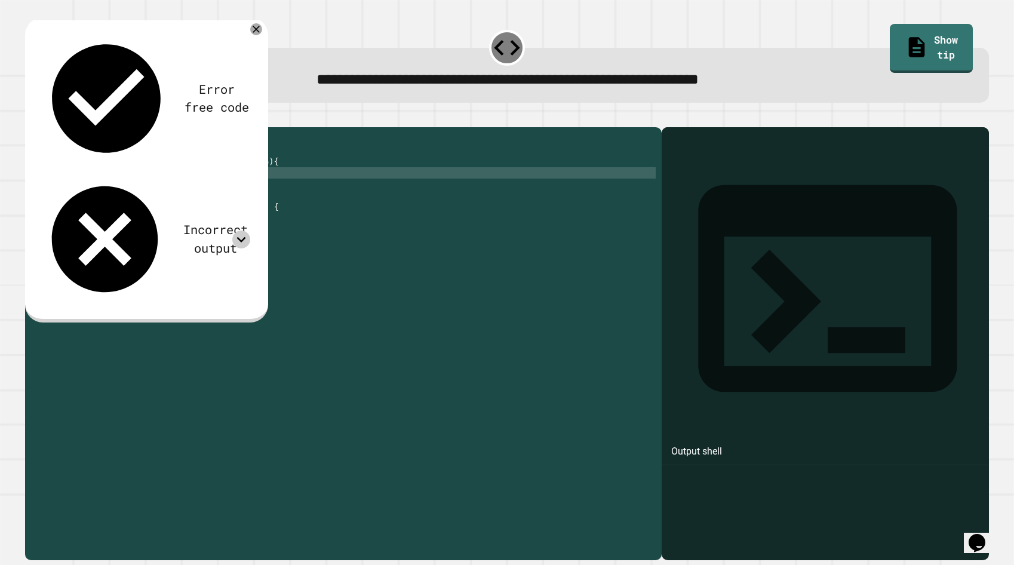
click at [501, 46] on icon at bounding box center [506, 47] width 31 height 31
click at [31, 118] on button "button" at bounding box center [31, 118] width 0 height 0
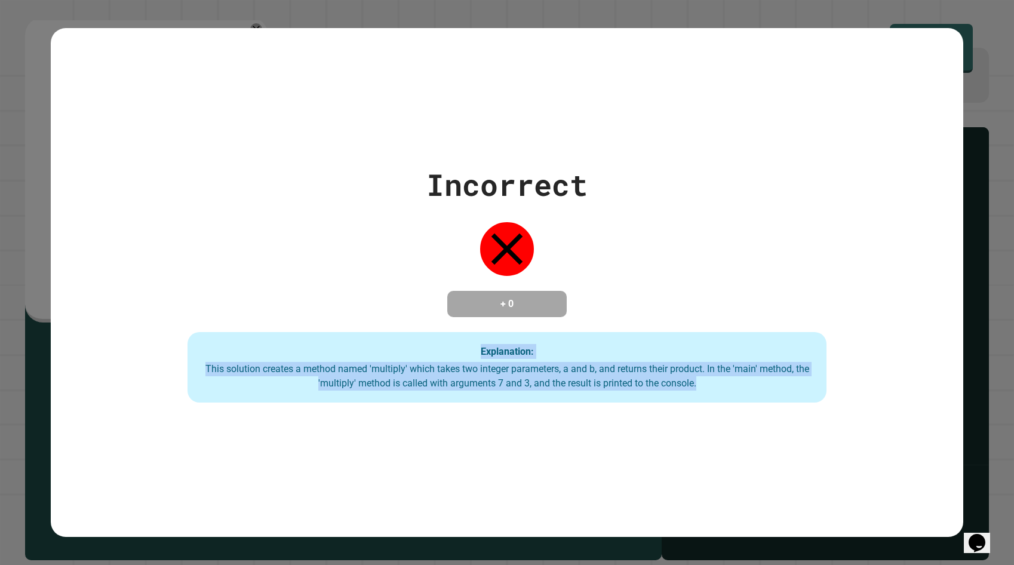
drag, startPoint x: 734, startPoint y: 391, endPoint x: 198, endPoint y: 341, distance: 537.7
click at [198, 341] on div "Explanation: This solution creates a method named 'multiply' which takes two in…" at bounding box center [506, 367] width 639 height 70
drag, startPoint x: 199, startPoint y: 368, endPoint x: 739, endPoint y: 386, distance: 540.5
click at [739, 386] on div "Explanation: This solution creates a method named 'multiply' which takes two in…" at bounding box center [506, 367] width 639 height 70
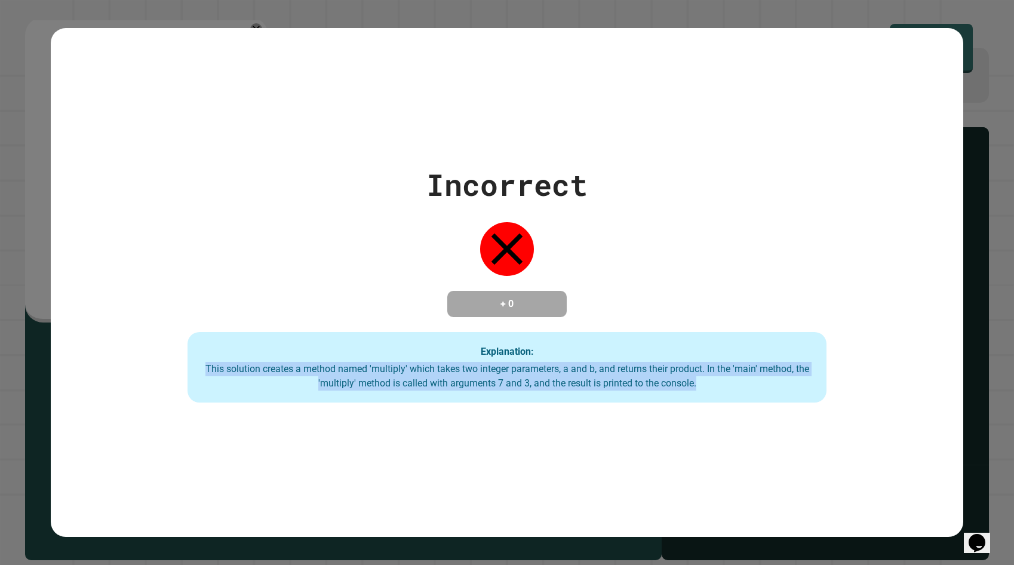
click at [739, 386] on div "This solution creates a method named 'multiply' which takes two integer paramet…" at bounding box center [506, 376] width 615 height 29
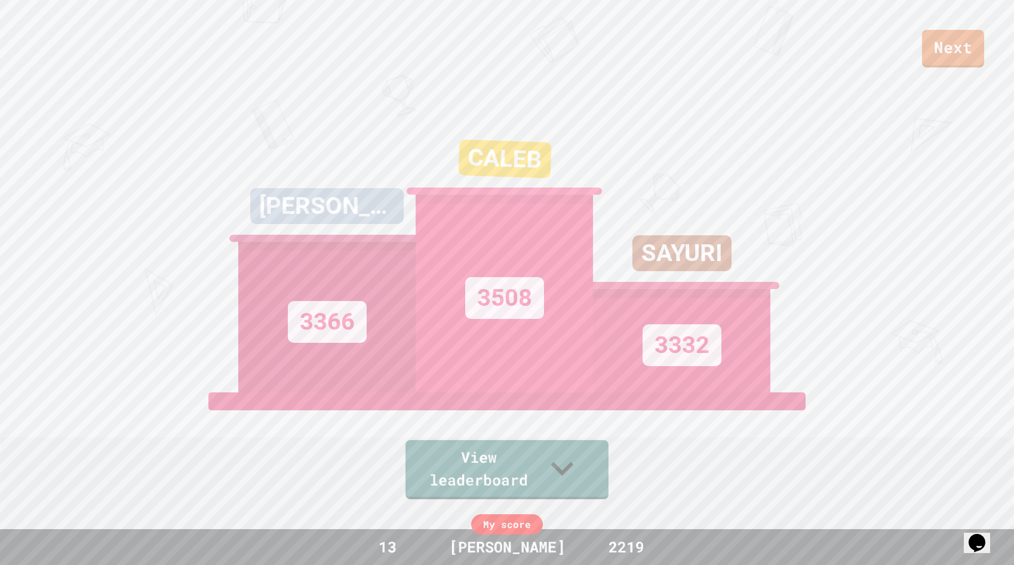
scroll to position [0, 0]
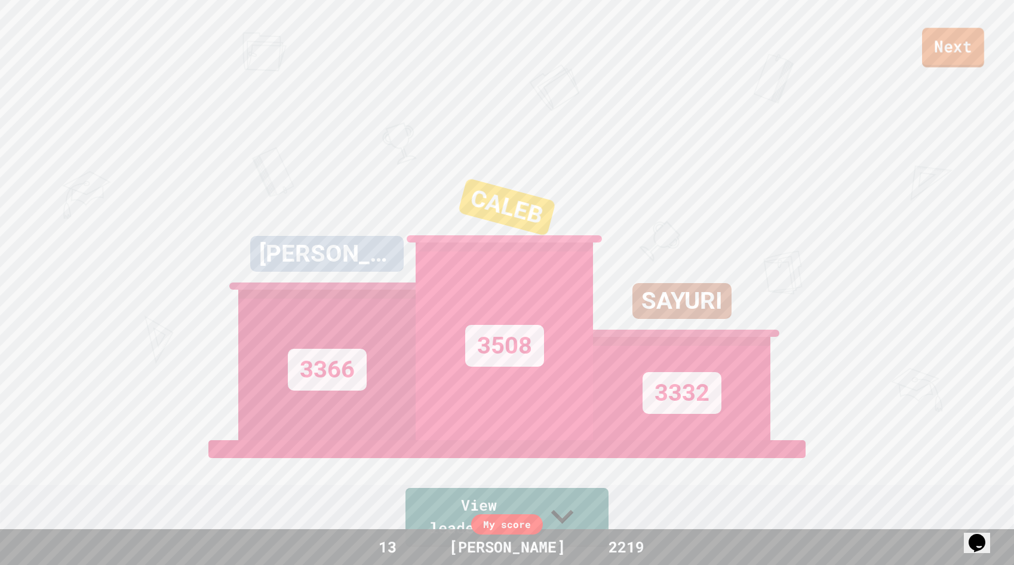
click at [956, 72] on div "Next [PERSON_NAME] 3366 [PERSON_NAME] 3508 SAYURI 3332 View leaderboard" at bounding box center [507, 282] width 1014 height 565
click at [956, 61] on link "Next" at bounding box center [953, 48] width 63 height 38
